Goal: Information Seeking & Learning: Learn about a topic

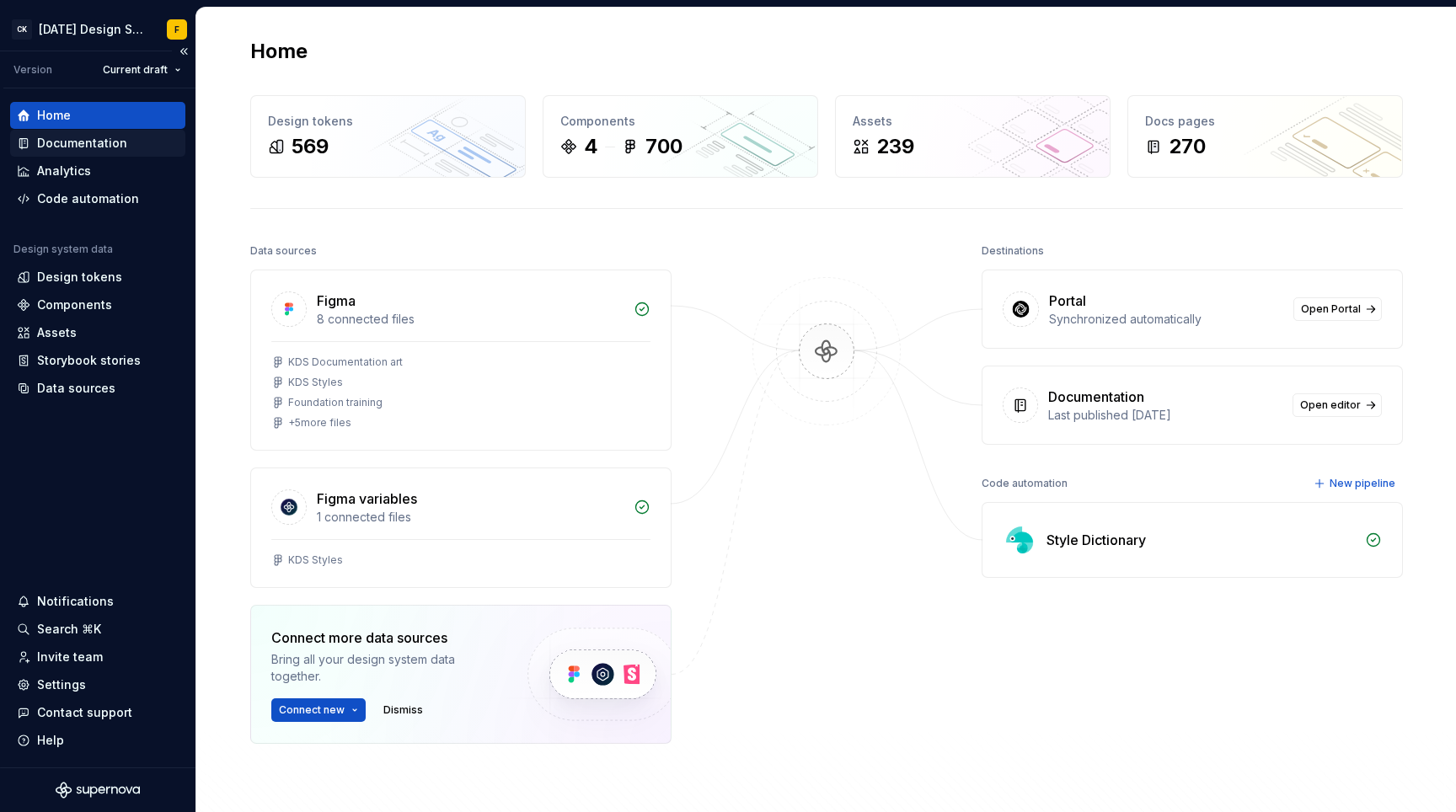
click at [86, 141] on div "Documentation" at bounding box center [81, 143] width 90 height 16
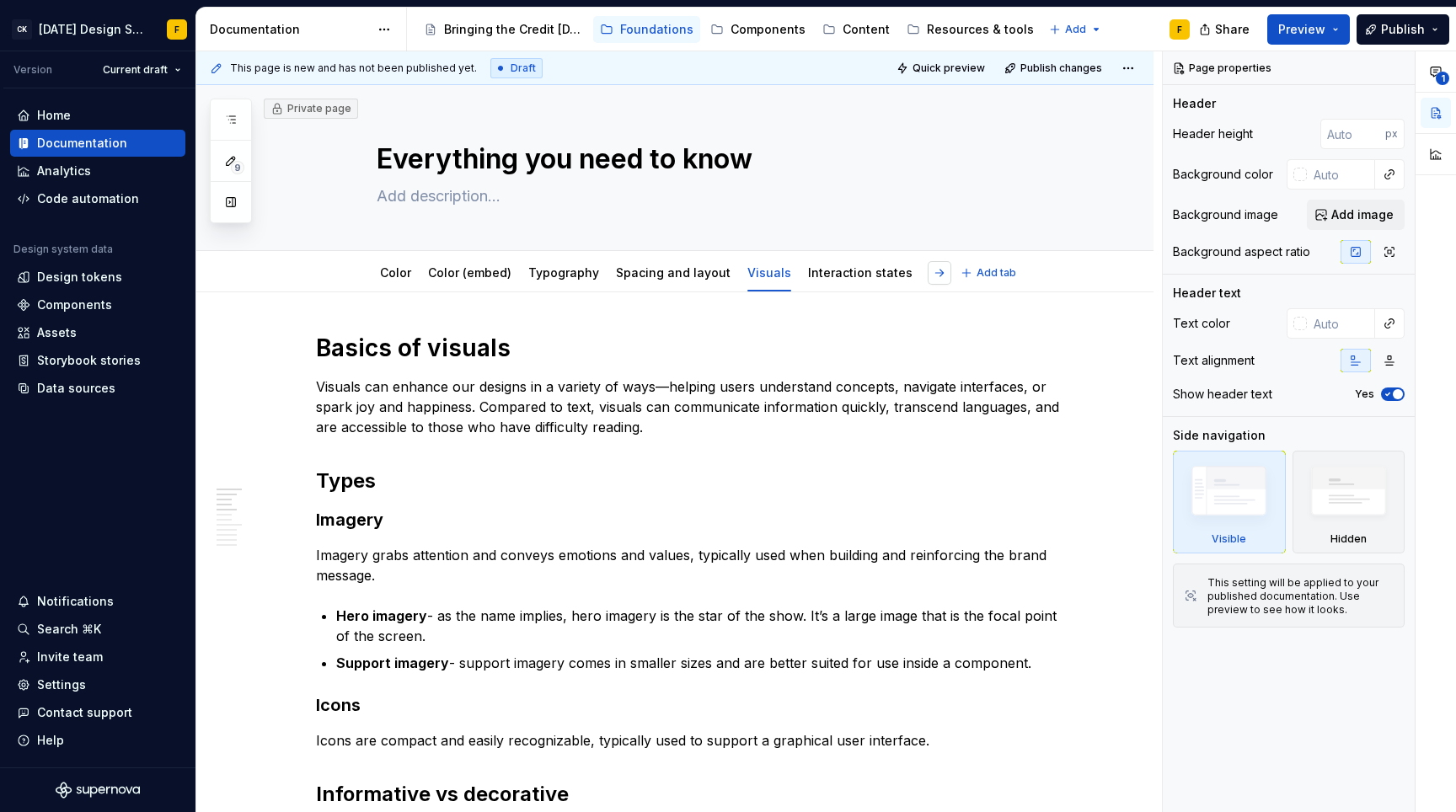
click at [937, 280] on button "button" at bounding box center [940, 273] width 24 height 24
click at [940, 276] on link "TEST" at bounding box center [956, 273] width 31 height 15
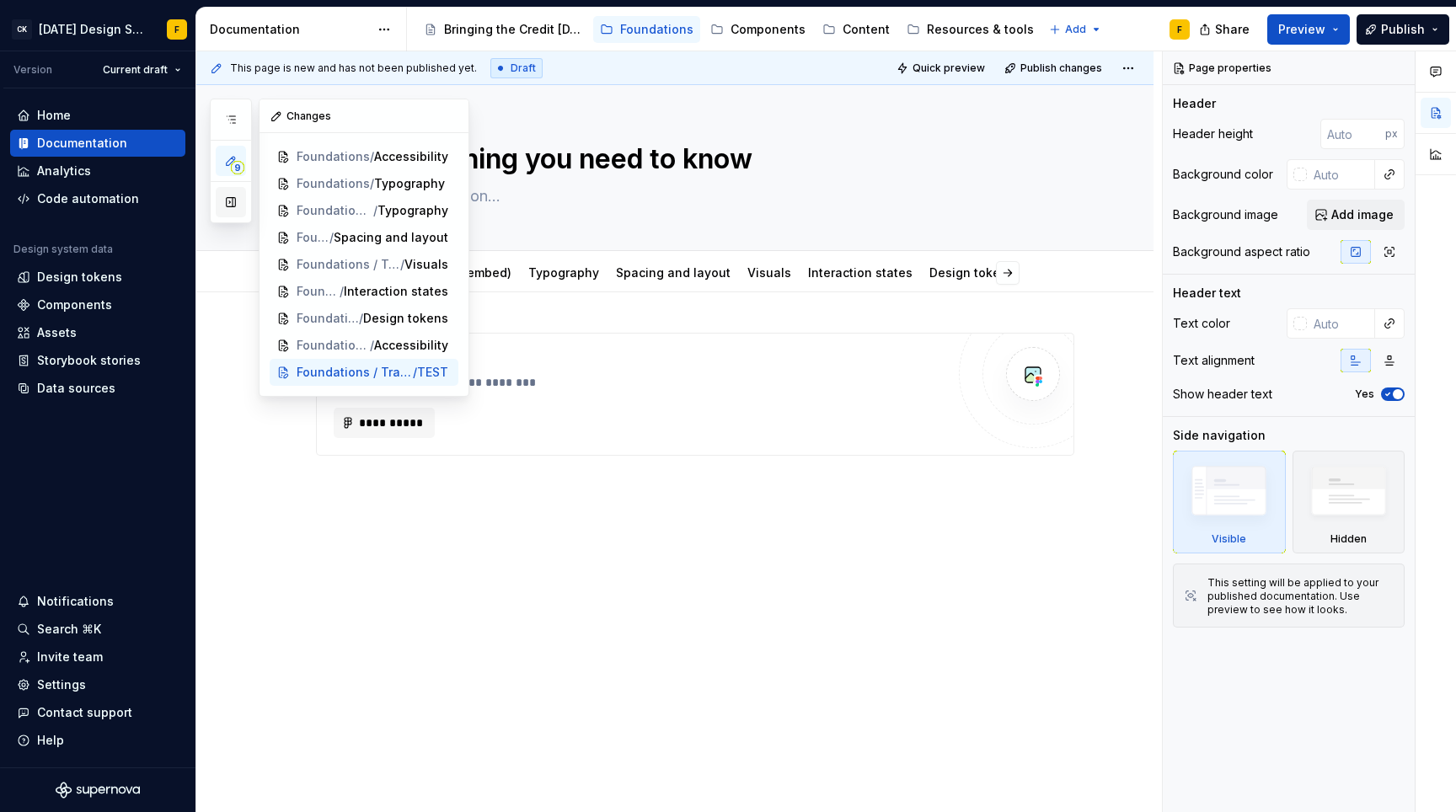
click at [231, 203] on button "button" at bounding box center [231, 201] width 30 height 30
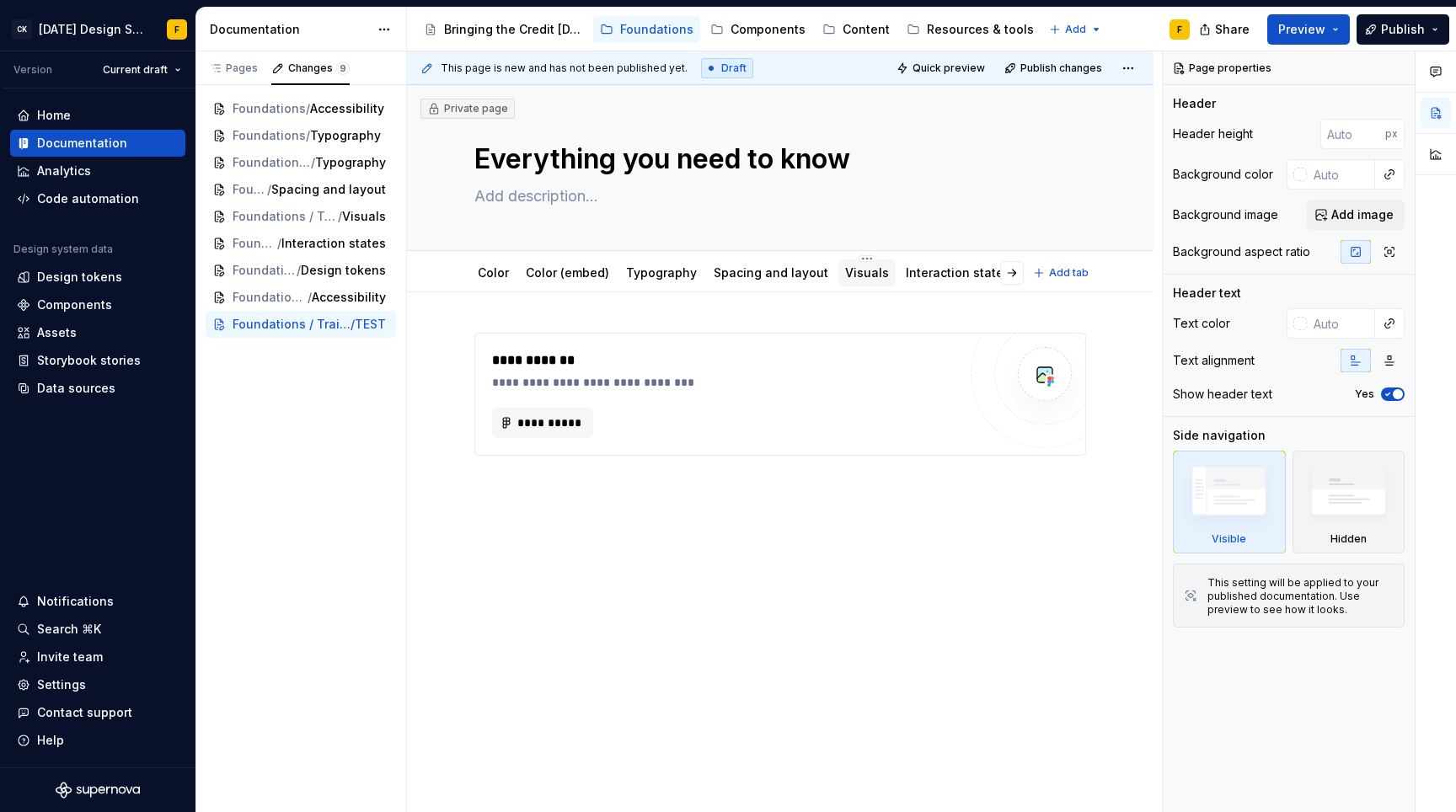
click at [848, 275] on link "Visuals" at bounding box center [867, 273] width 44 height 15
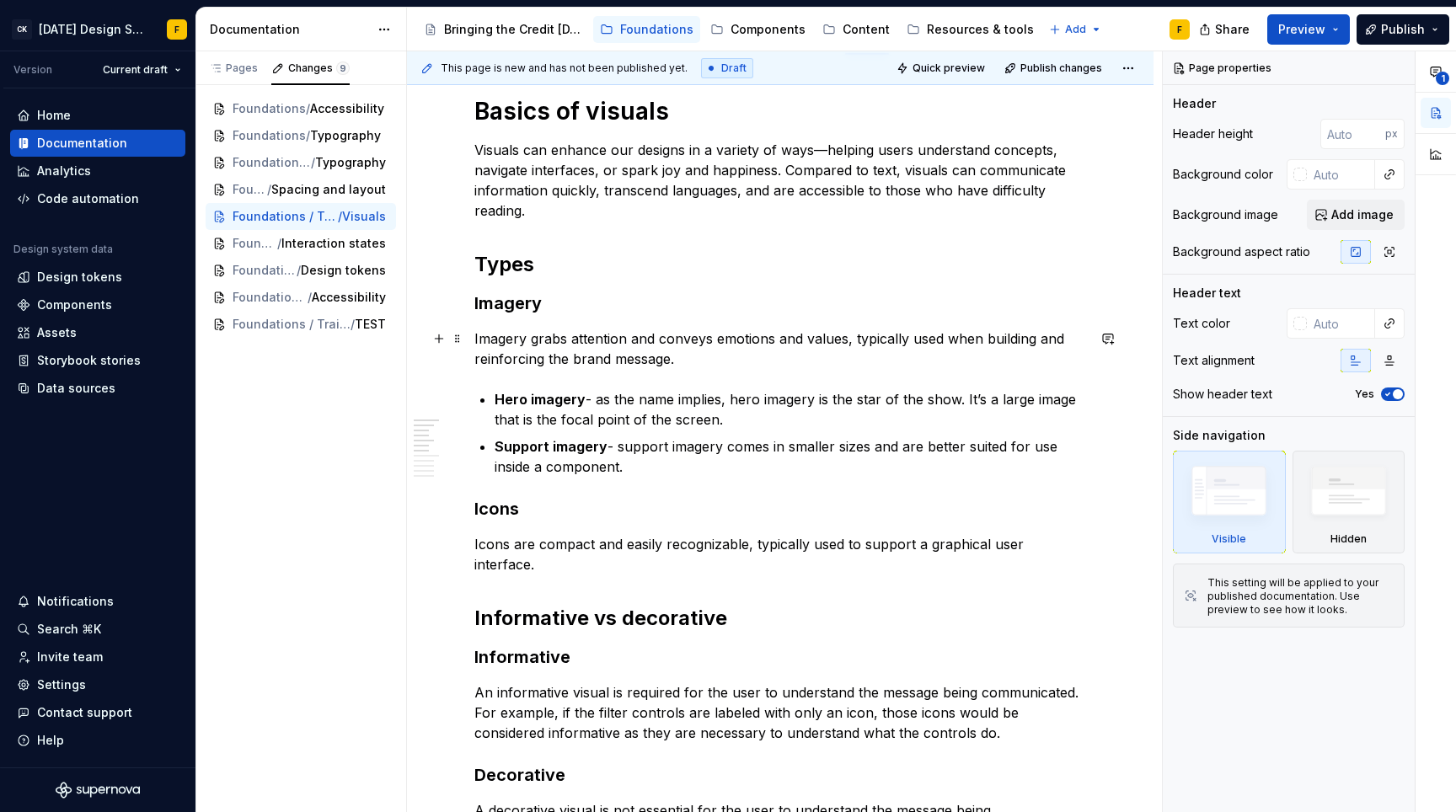
scroll to position [232, 0]
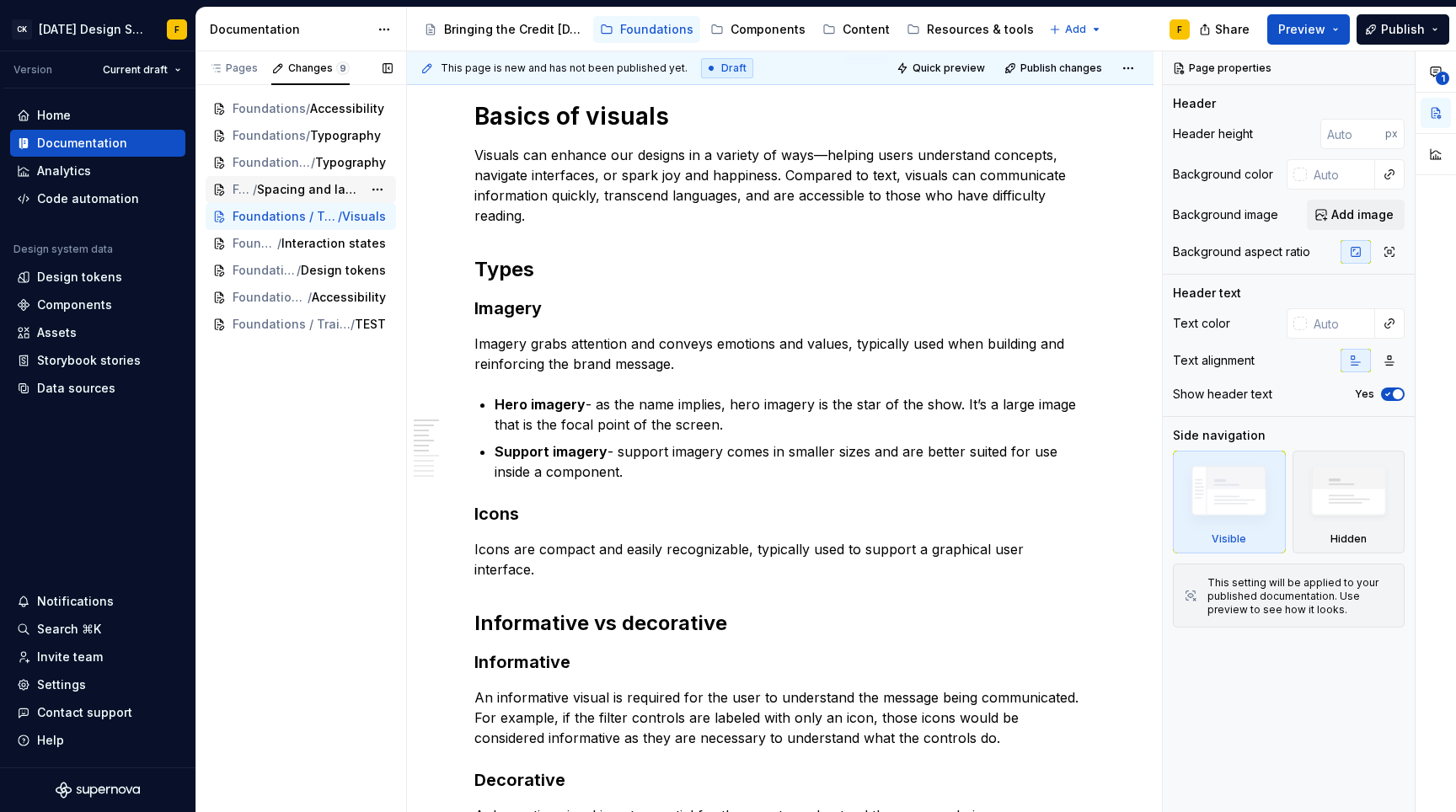
click at [274, 186] on span "Spacing and layout" at bounding box center [310, 189] width 105 height 16
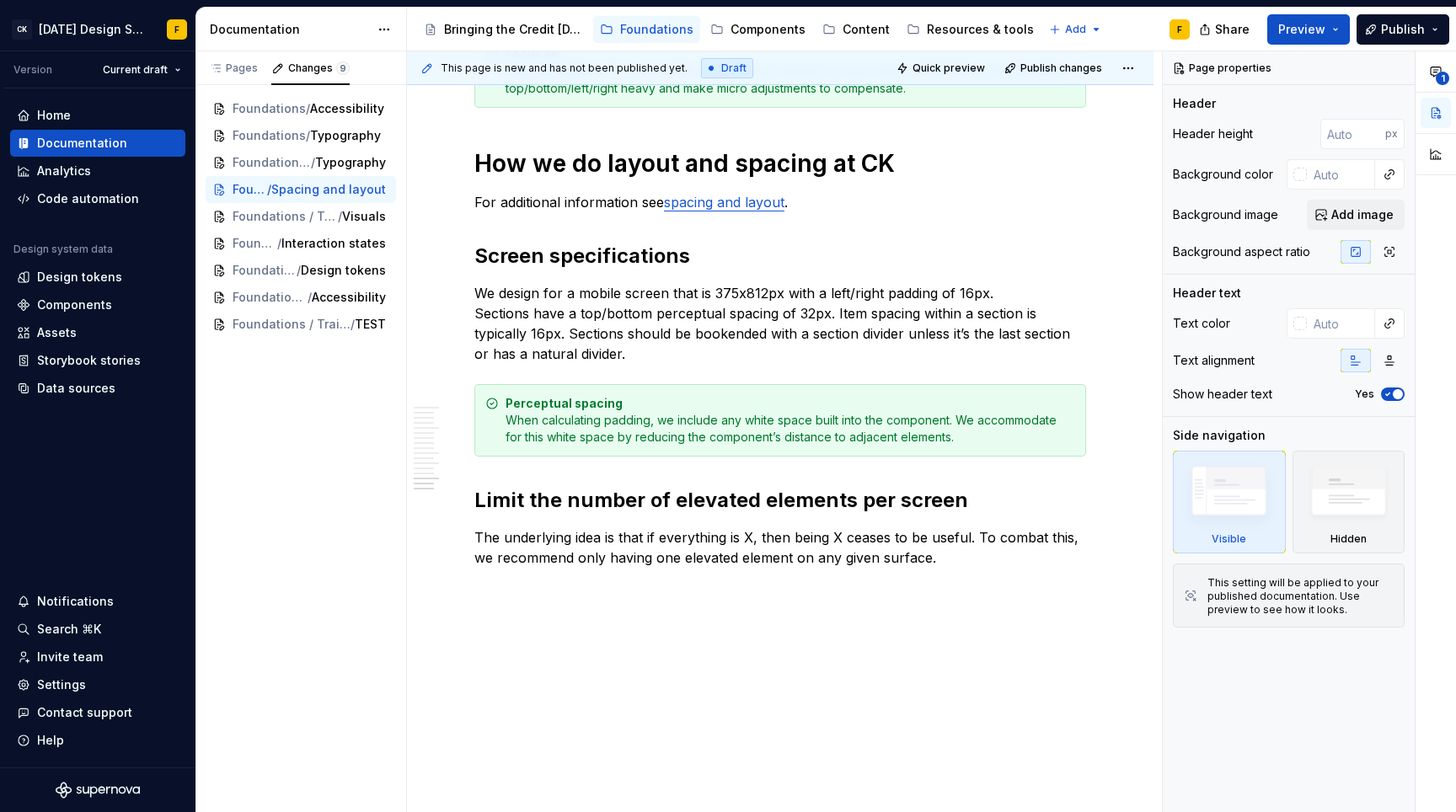
scroll to position [3081, 0]
click at [288, 168] on span "/" at bounding box center [289, 162] width 5 height 16
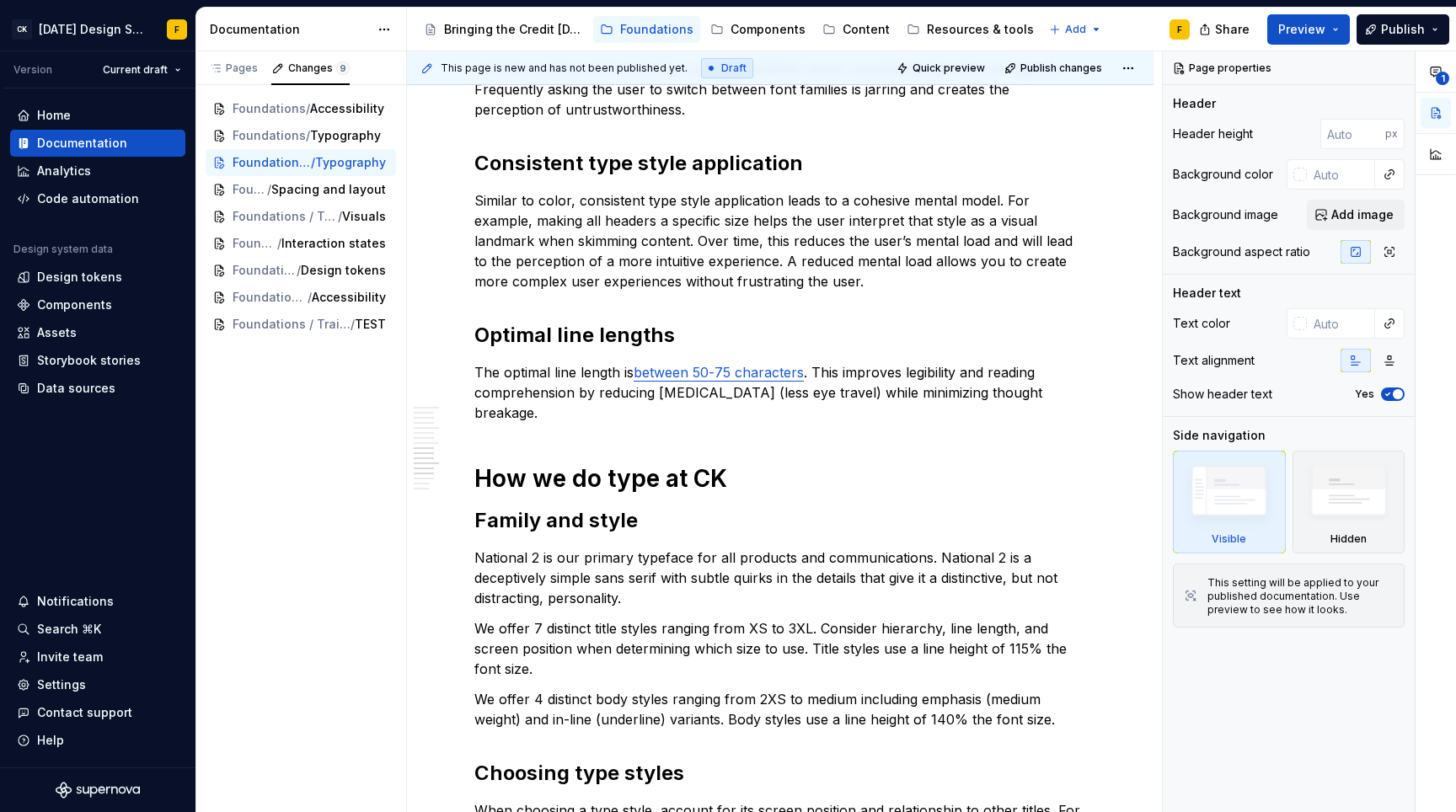
scroll to position [1816, 0]
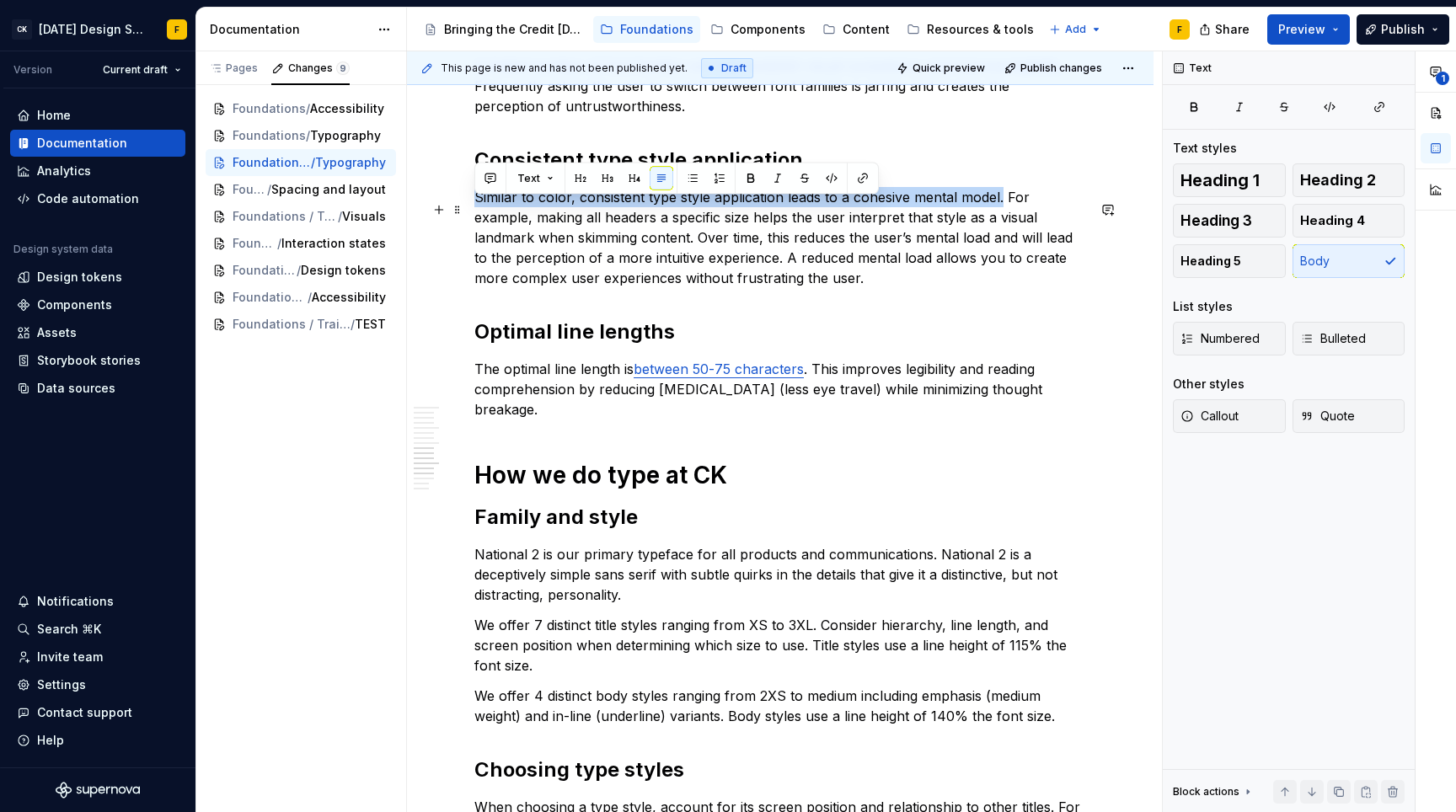
drag, startPoint x: 1001, startPoint y: 208, endPoint x: 469, endPoint y: 207, distance: 532.0
copy p "Similar to color, consistent type style application leads to a cohesive mental …"
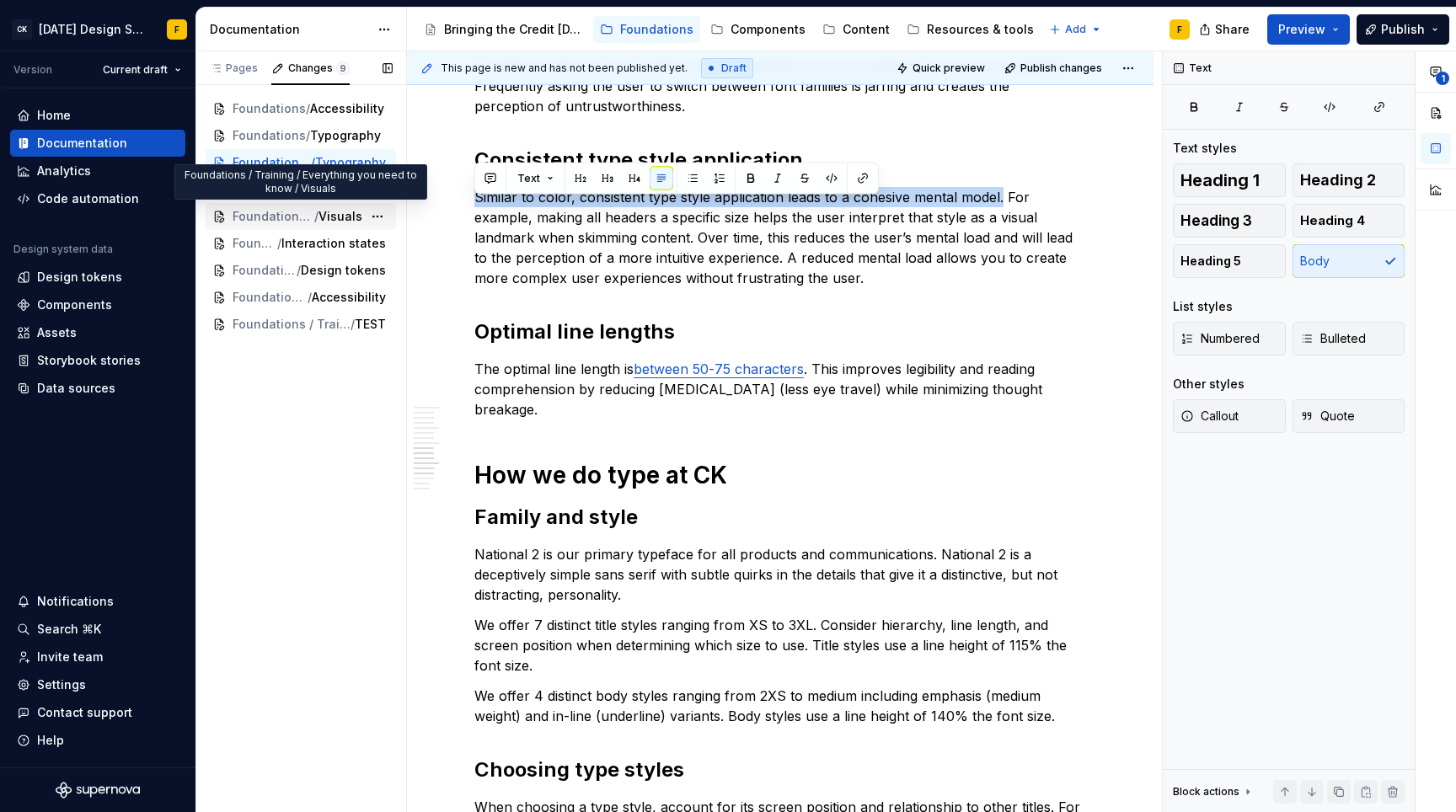
click at [281, 226] on div "Foundations / Training / Everything you need to know / Visuals" at bounding box center [300, 216] width 190 height 27
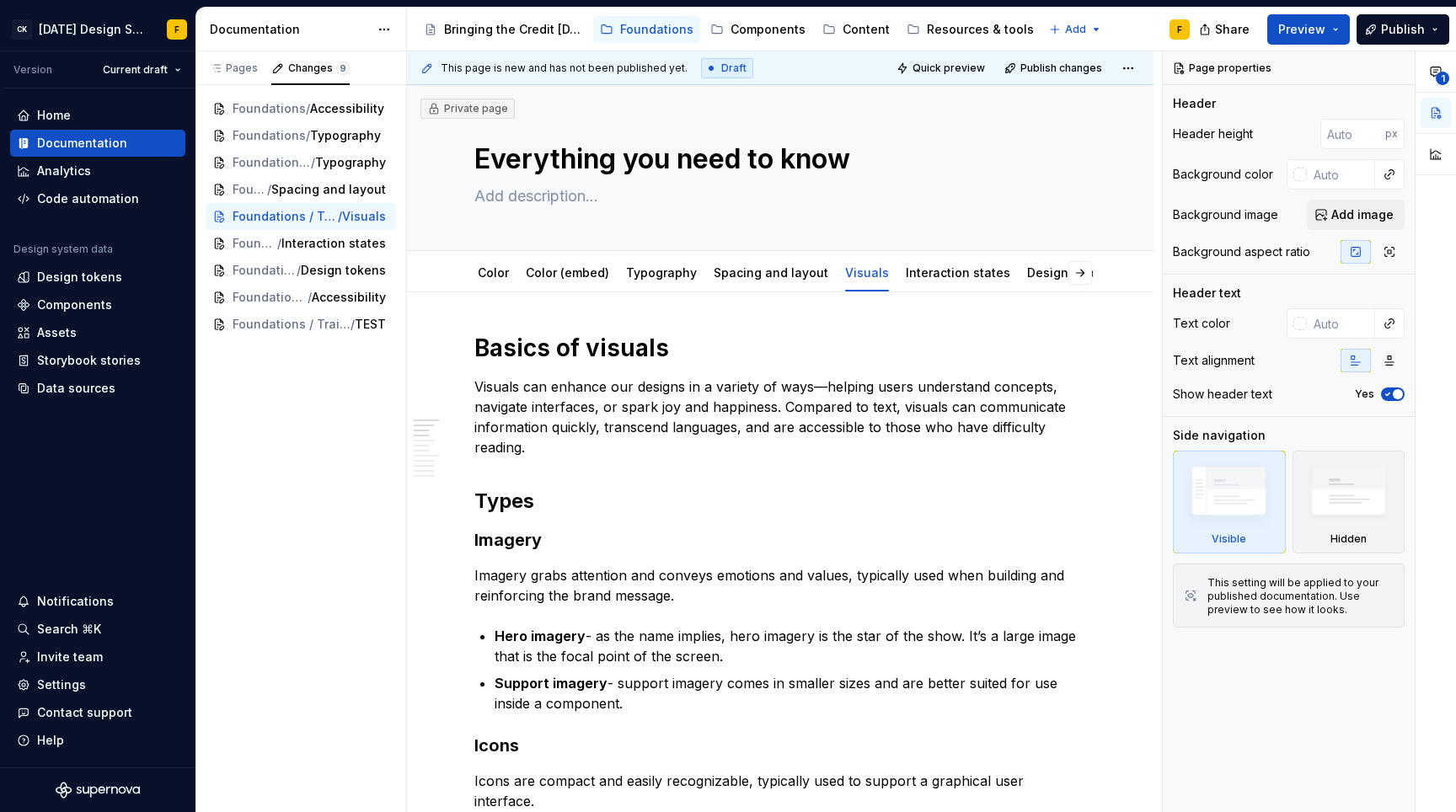
type textarea "*"
